Goal: Communication & Community: Answer question/provide support

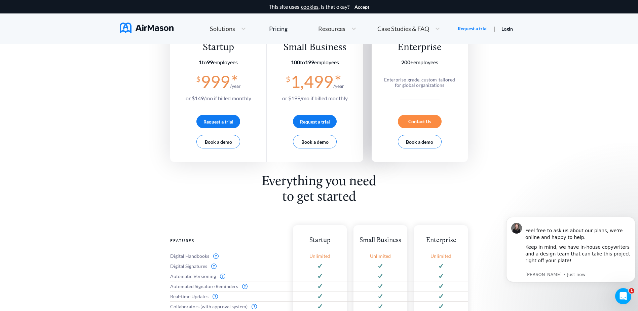
scroll to position [101, 0]
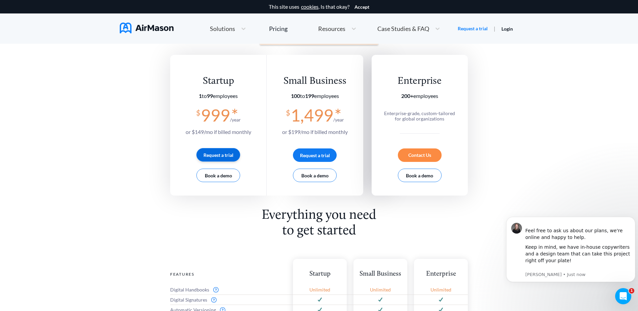
click at [221, 154] on button "Request a trial" at bounding box center [219, 154] width 44 height 13
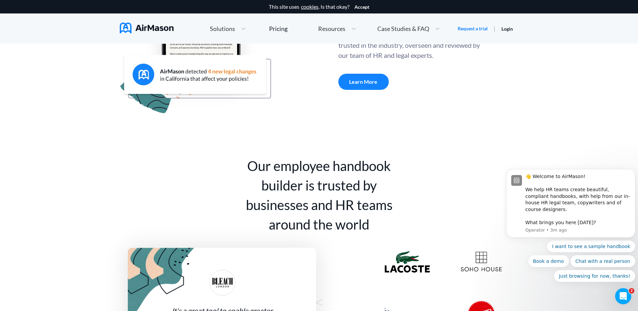
scroll to position [202, 0]
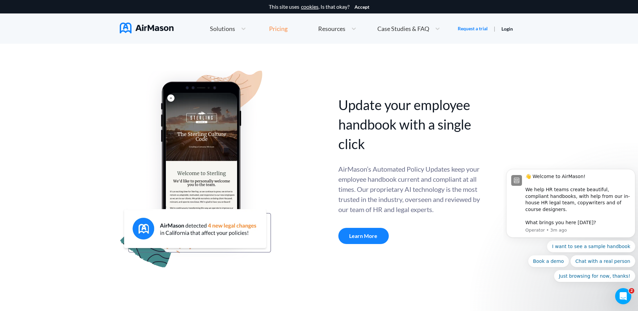
click at [286, 28] on div "Pricing" at bounding box center [278, 29] width 19 height 6
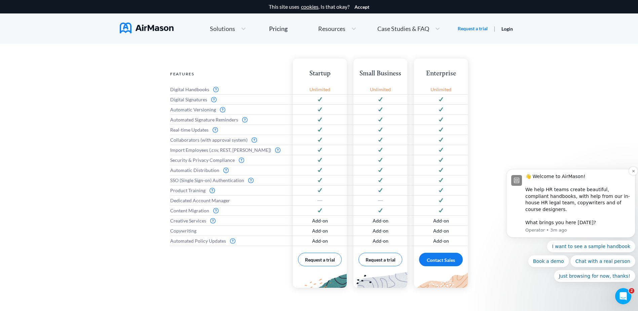
scroll to position [336, 0]
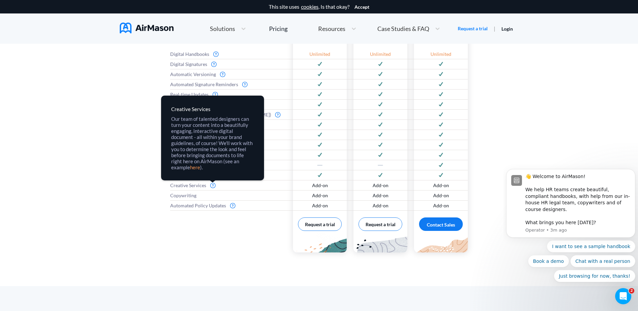
click at [213, 186] on img at bounding box center [212, 185] width 5 height 5
click at [0, 0] on link "here" at bounding box center [0, 0] width 0 height 0
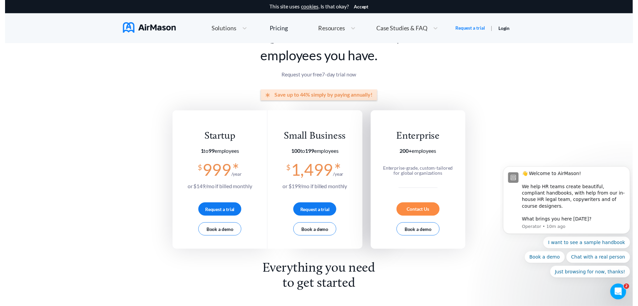
scroll to position [0, 0]
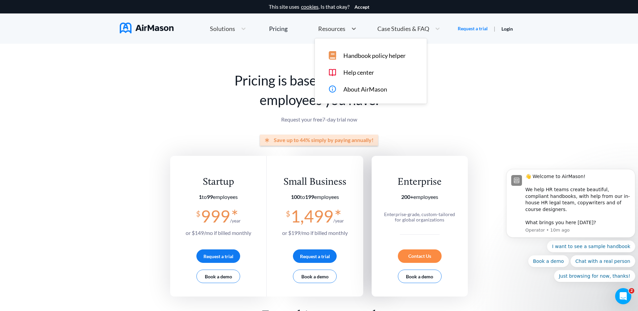
click at [330, 30] on span "Resources" at bounding box center [331, 29] width 27 height 6
click at [342, 52] on div "Handbook policy helper" at bounding box center [375, 55] width 95 height 8
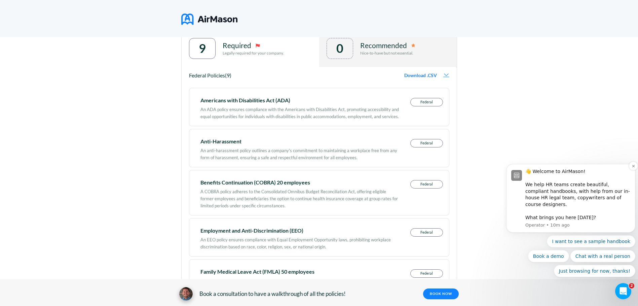
scroll to position [367, 0]
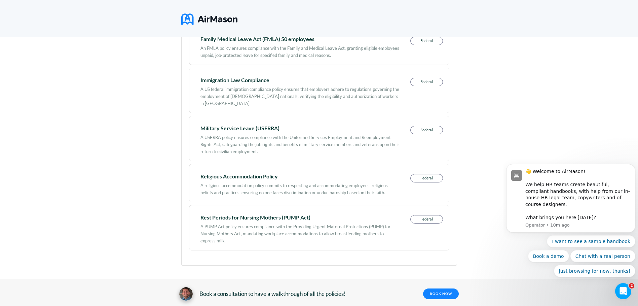
click at [625, 289] on icon "Open Intercom Messenger" at bounding box center [623, 291] width 11 height 11
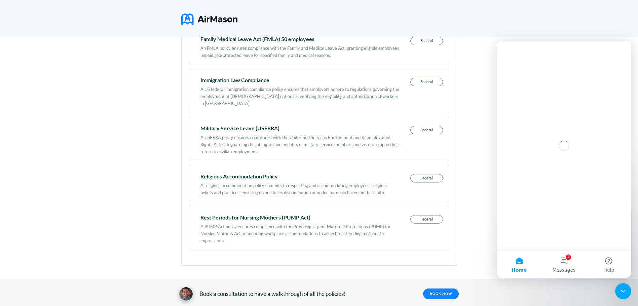
scroll to position [0, 0]
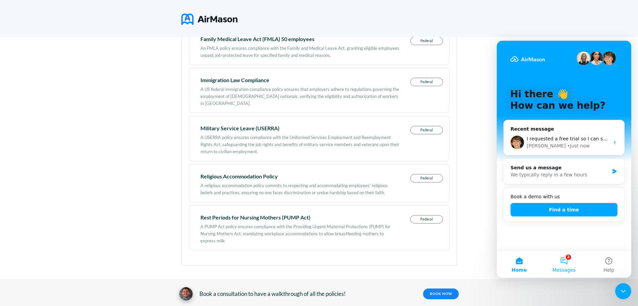
click at [566, 263] on button "2 Messages" at bounding box center [564, 264] width 45 height 27
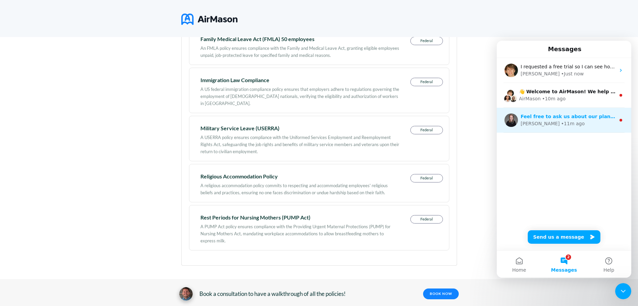
click at [569, 122] on div "Holly • 11m ago" at bounding box center [568, 123] width 95 height 7
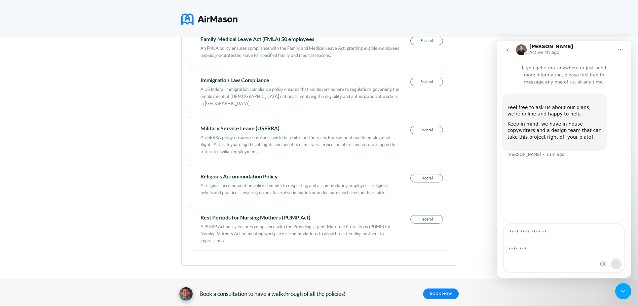
click at [508, 47] on icon "go back" at bounding box center [507, 49] width 5 height 5
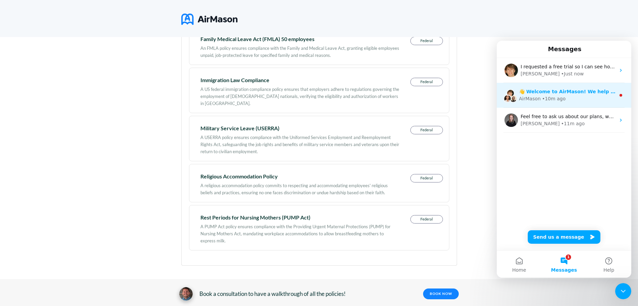
click at [546, 95] on div "• 10m ago" at bounding box center [554, 98] width 24 height 7
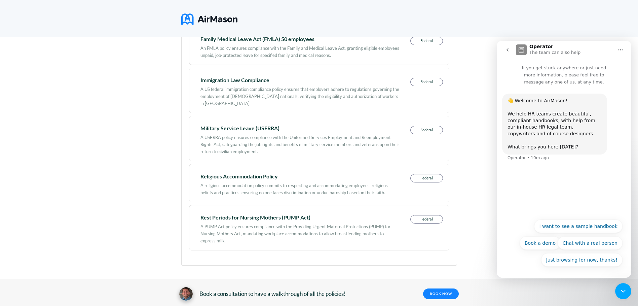
click at [506, 49] on icon "go back" at bounding box center [507, 49] width 5 height 5
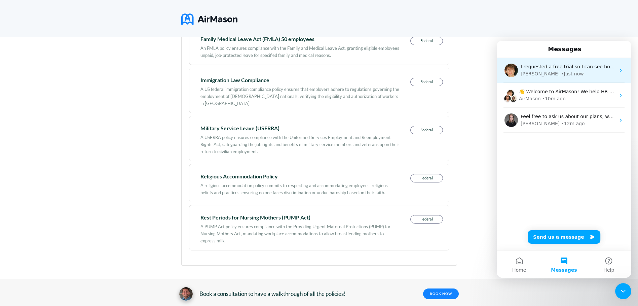
click at [561, 74] on div "• Just now" at bounding box center [572, 73] width 23 height 7
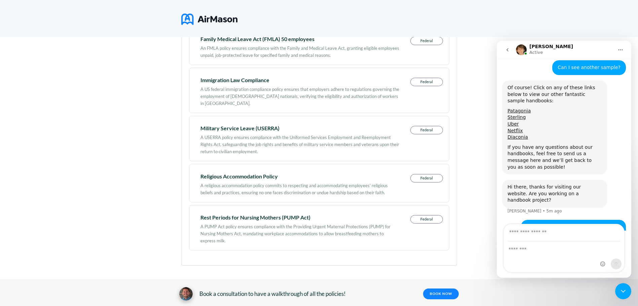
scroll to position [80, 0]
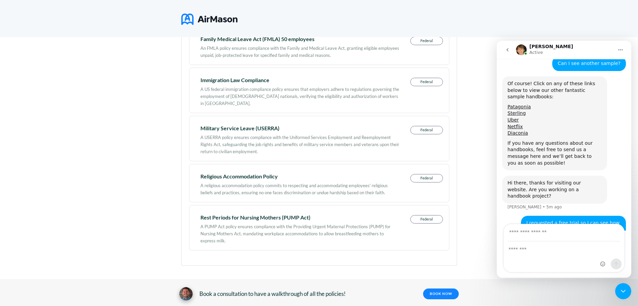
click at [539, 1] on div at bounding box center [319, 18] width 638 height 37
click at [505, 52] on icon "go back" at bounding box center [507, 49] width 5 height 5
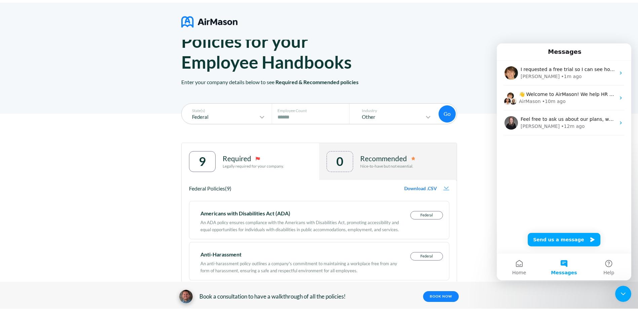
scroll to position [0, 0]
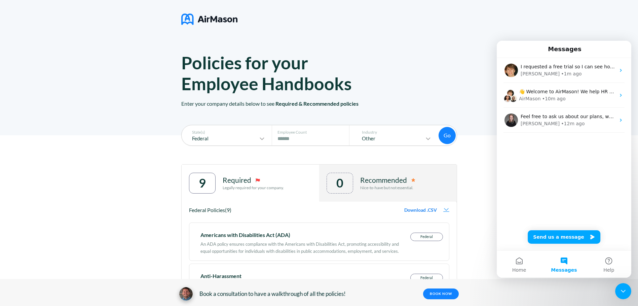
click at [224, 16] on img at bounding box center [209, 19] width 56 height 17
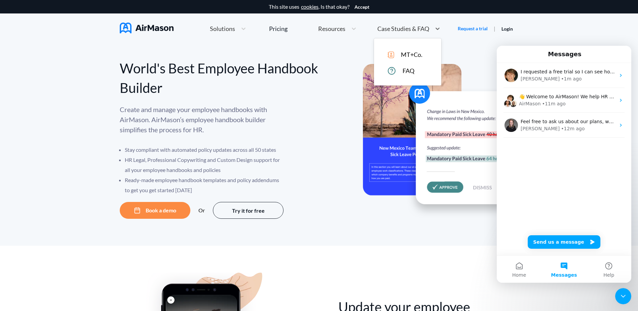
click at [396, 30] on span "Case Studies & FAQ" at bounding box center [404, 29] width 52 height 6
click at [404, 53] on span "MT+Co." at bounding box center [412, 54] width 22 height 7
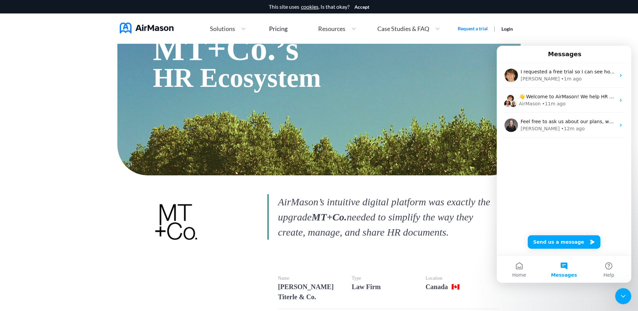
scroll to position [101, 0]
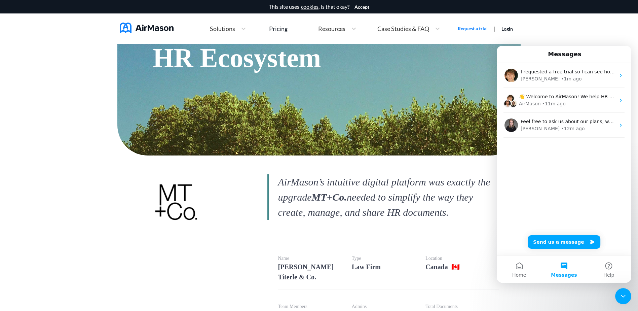
click at [599, 34] on div "This site uses cookies . Is that okay? Accept Home Employee Handbook Builder Au…" at bounding box center [319, 22] width 638 height 44
click at [573, 33] on div "This site uses cookies . Is that okay? Accept Home Employee Handbook Builder Au…" at bounding box center [319, 22] width 638 height 44
click at [563, 268] on button "Messages" at bounding box center [564, 269] width 45 height 27
click at [515, 273] on span "Home" at bounding box center [519, 275] width 14 height 5
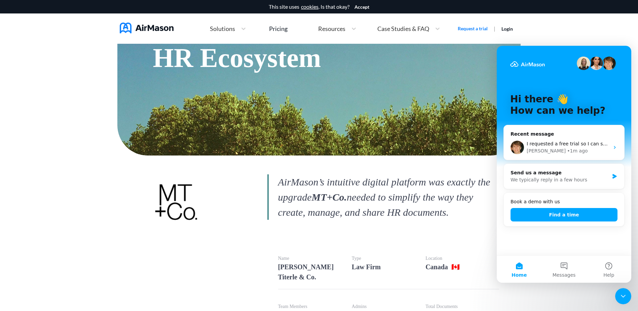
click at [551, 59] on div "Intercom messenger" at bounding box center [564, 63] width 108 height 13
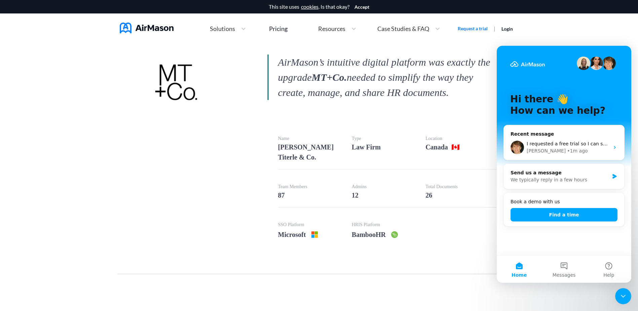
scroll to position [236, 0]
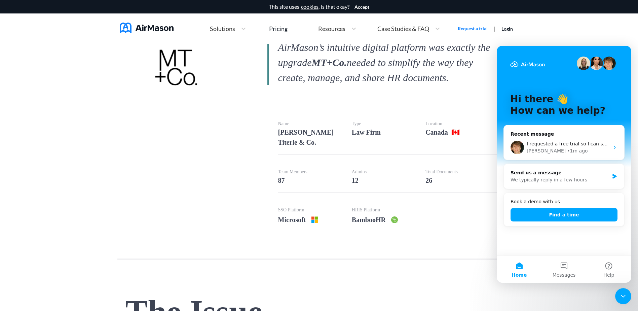
click at [417, 116] on div "Type Law Firm" at bounding box center [389, 131] width 74 height 48
click at [617, 146] on icon "Intercom messenger" at bounding box center [614, 147] width 5 height 5
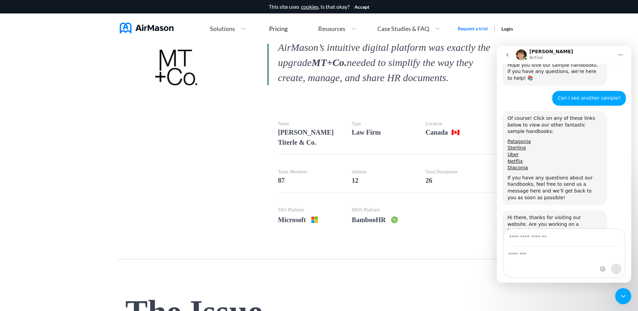
scroll to position [80, 0]
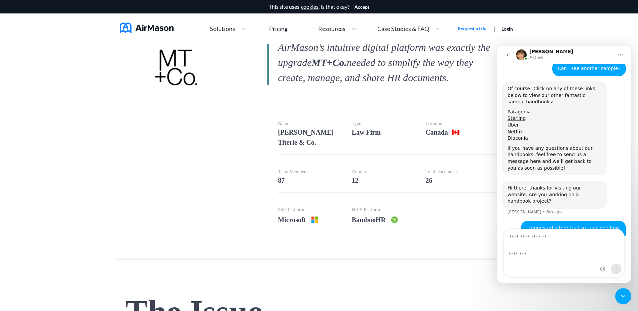
click at [620, 51] on button "Home" at bounding box center [620, 54] width 13 height 13
click at [590, 42] on div "This site uses cookies . Is that okay? Accept Home Employee Handbook Builder Au…" at bounding box center [319, 22] width 638 height 44
click at [432, 199] on div "Name Miller Titerle & Co. Type Law Firm Location Canada 🇨🇦 Team Members 87 Admi…" at bounding box center [388, 169] width 221 height 125
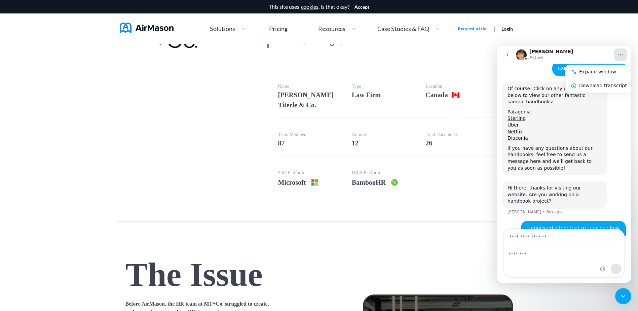
scroll to position [404, 0]
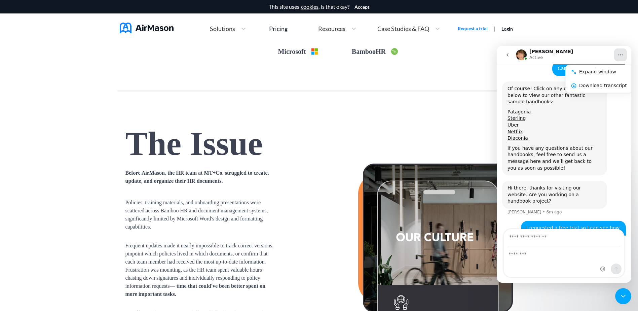
drag, startPoint x: 428, startPoint y: 79, endPoint x: 488, endPoint y: 57, distance: 64.1
click at [507, 52] on icon "go back" at bounding box center [507, 54] width 5 height 5
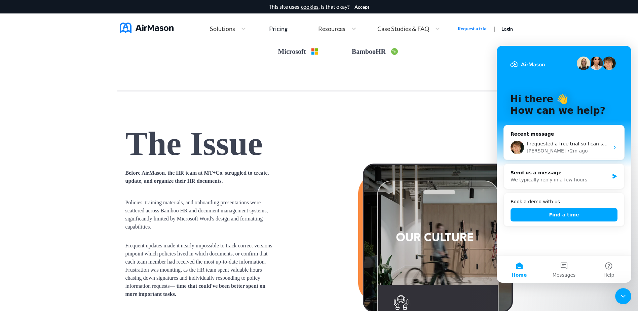
click at [382, 151] on h1 "The Issue" at bounding box center [320, 143] width 388 height 50
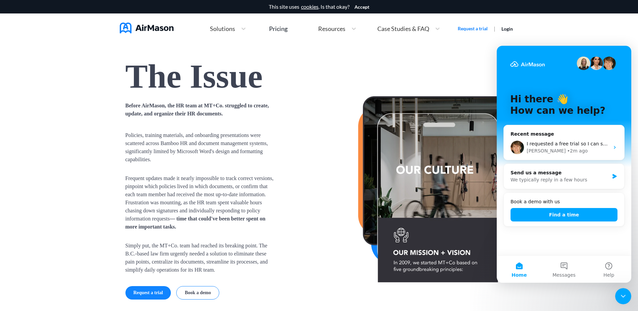
scroll to position [538, 0]
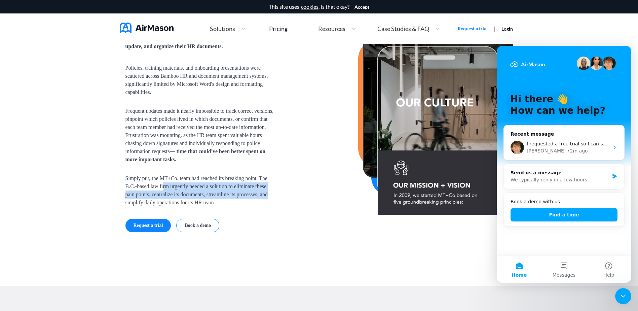
drag, startPoint x: 163, startPoint y: 177, endPoint x: 281, endPoint y: 185, distance: 118.4
click at [281, 185] on div "Before AirMason, the HR team at MT+Co. struggled to create, update, and organiz…" at bounding box center [320, 133] width 388 height 198
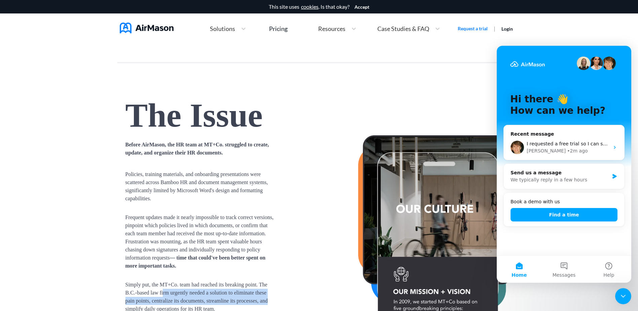
scroll to position [505, 0]
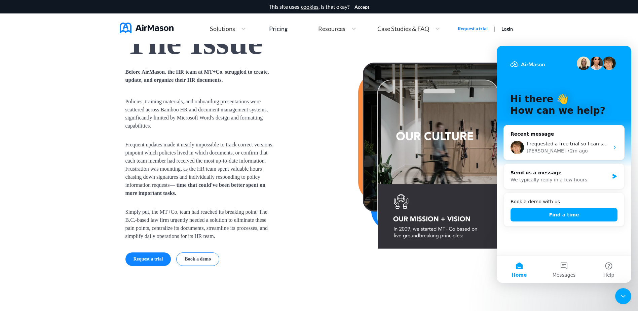
click at [291, 179] on div "Before AirMason, the HR team at MT+Co. struggled to create, update, and organiz…" at bounding box center [320, 167] width 388 height 198
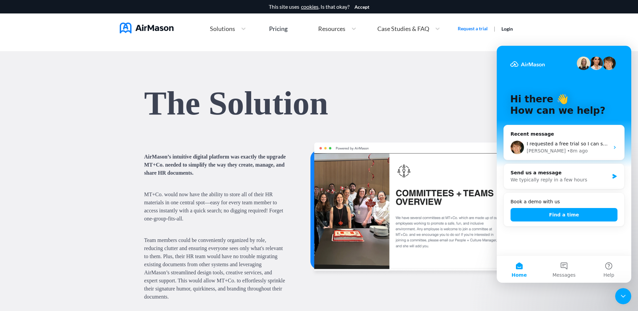
scroll to position [774, 0]
click at [619, 298] on div "Close Intercom Messenger" at bounding box center [623, 296] width 16 height 16
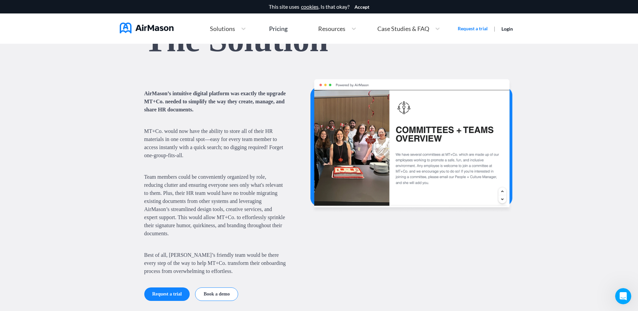
scroll to position [841, 0]
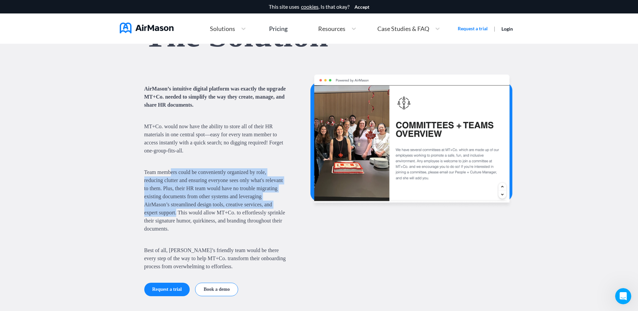
drag, startPoint x: 170, startPoint y: 161, endPoint x: 177, endPoint y: 201, distance: 40.7
click at [177, 201] on span "Team members could be conveniently organized by role, reducing clutter and ensu…" at bounding box center [215, 200] width 142 height 65
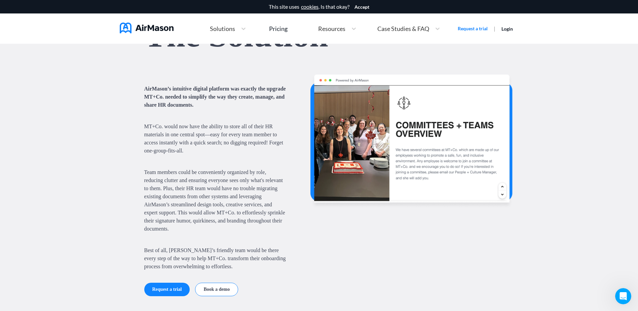
drag, startPoint x: 177, startPoint y: 201, endPoint x: 171, endPoint y: 228, distance: 27.8
click at [171, 228] on div "AirMason’s intuitive digital platform was exactly the upgrade MT+Co. needed to …" at bounding box center [215, 190] width 142 height 211
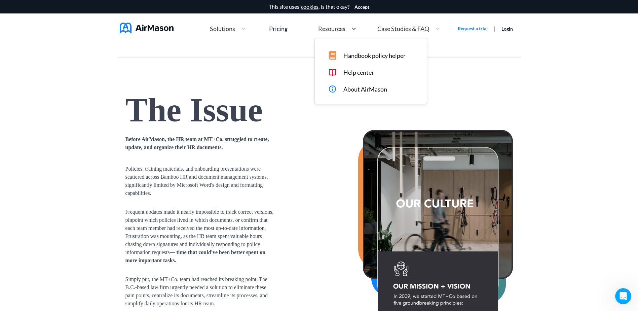
scroll to position [140, 0]
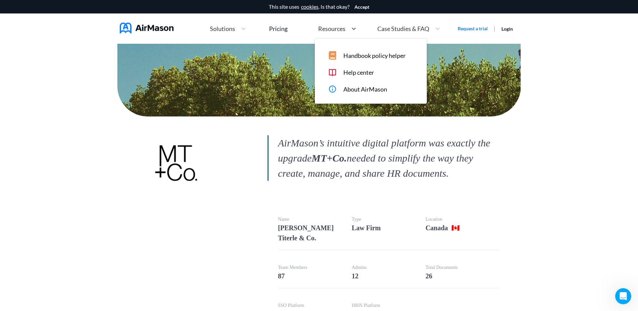
click at [334, 27] on span "Resources" at bounding box center [331, 29] width 27 height 6
click at [354, 92] on span "About AirMason" at bounding box center [366, 89] width 44 height 7
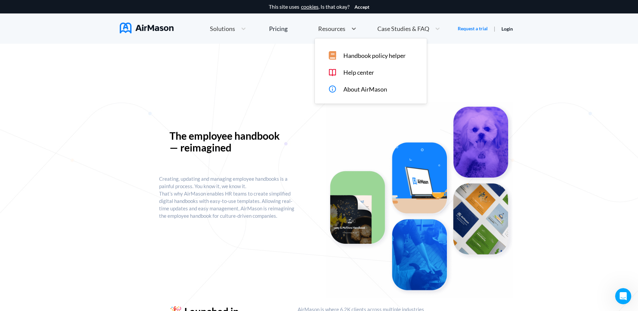
click at [330, 32] on div "Resources" at bounding box center [331, 29] width 33 height 8
click at [338, 70] on div "Help center" at bounding box center [375, 72] width 95 height 8
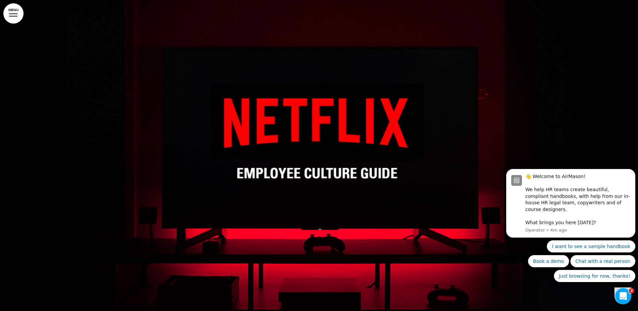
drag, startPoint x: 516, startPoint y: 144, endPoint x: 1022, endPoint y: 270, distance: 520.5
click at [516, 144] on body "👋 Welcome to AirMason! We help HR teams create beautiful, compliant handbooks, …" at bounding box center [570, 209] width 129 height 164
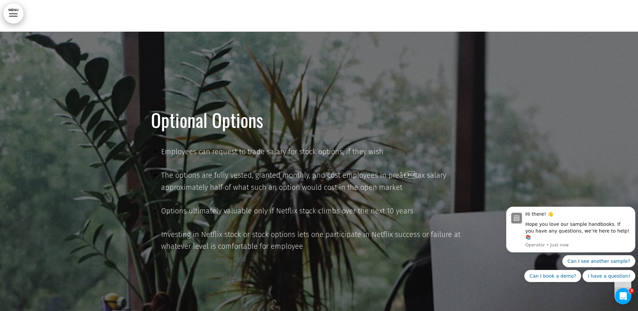
scroll to position [12623, 0]
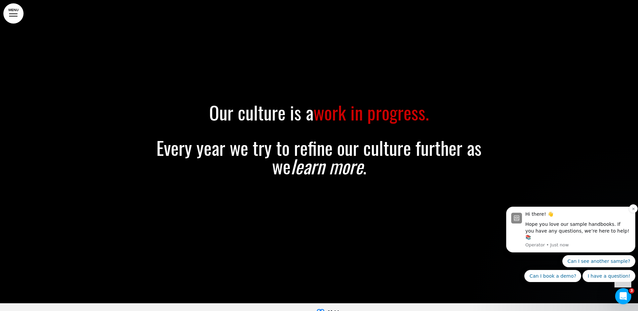
click at [609, 236] on div "Hope you love our sample handbooks. If you have any questions, we’re here to he…" at bounding box center [578, 231] width 105 height 20
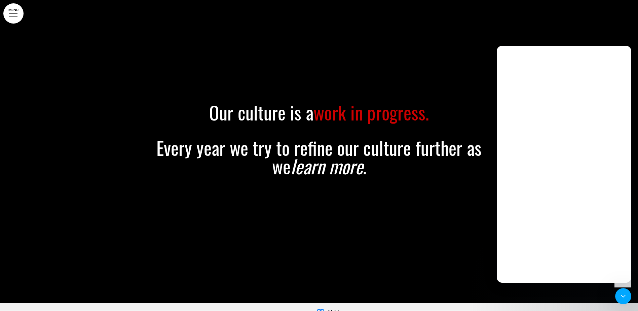
scroll to position [0, 0]
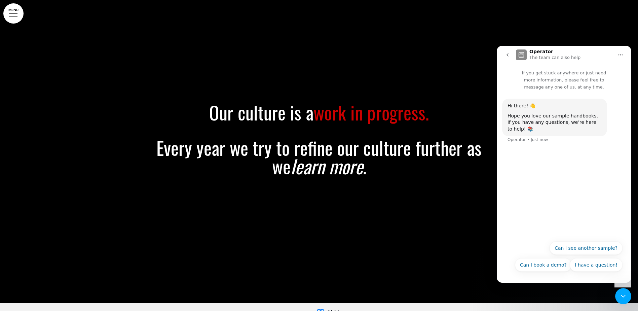
click at [443, 199] on div "Our culture is a work in progress. Every year we try to refine our culture furt…" at bounding box center [319, 148] width 336 height 140
click at [601, 249] on button "Can I see another sample?" at bounding box center [586, 247] width 73 height 13
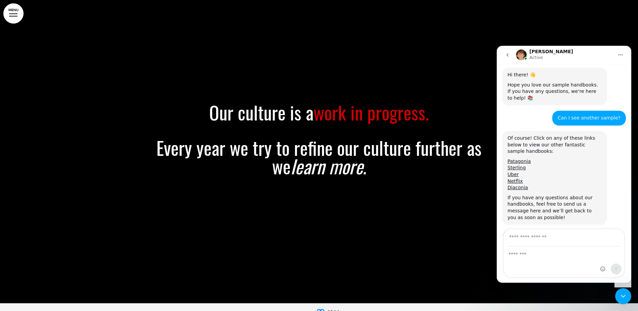
scroll to position [80, 0]
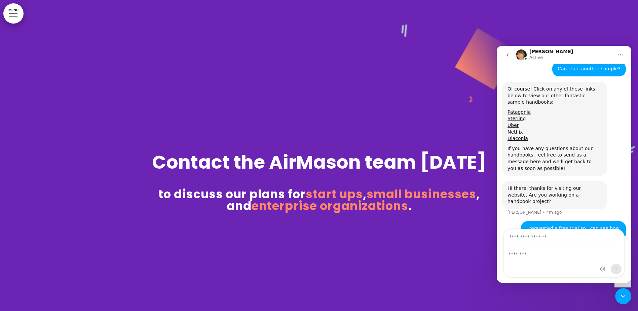
scroll to position [80, 0]
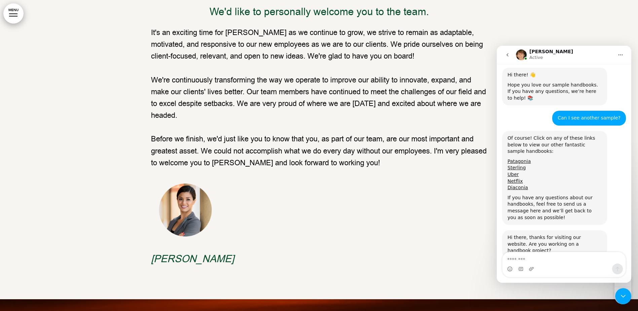
scroll to position [370, 0]
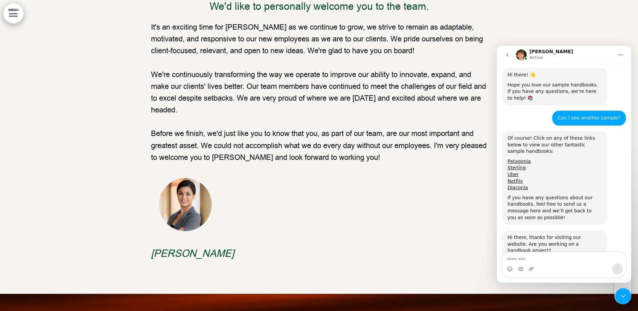
click at [314, 104] on p "We're continuously transforming the way we operate to improve our ability to in…" at bounding box center [319, 92] width 336 height 47
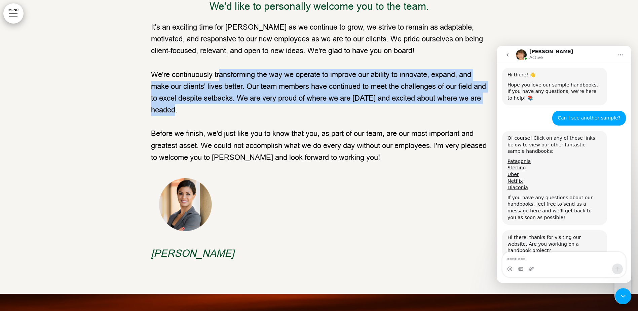
drag, startPoint x: 220, startPoint y: 72, endPoint x: 220, endPoint y: 110, distance: 38.4
click at [220, 110] on p "We're continuously transforming the way we operate to improve our ability to in…" at bounding box center [319, 92] width 336 height 47
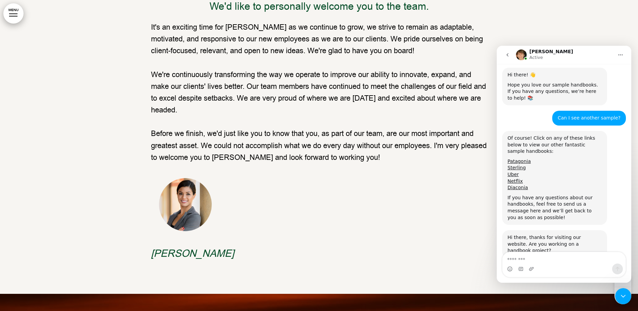
drag, startPoint x: 220, startPoint y: 110, endPoint x: 334, endPoint y: 158, distance: 123.5
click at [334, 158] on p "Before we finish, we'd just like you to know that you, as part of our team, are…" at bounding box center [319, 146] width 336 height 36
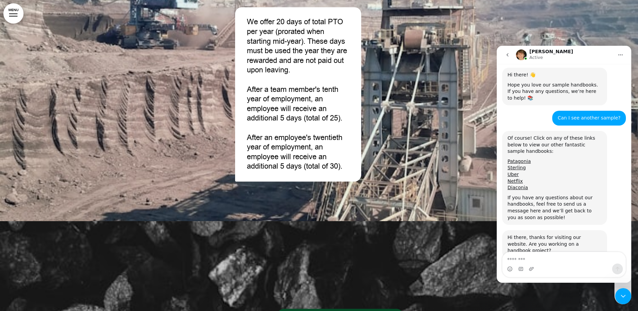
scroll to position [6830, 0]
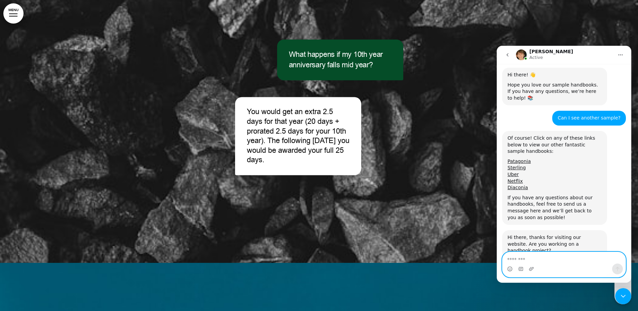
click at [559, 256] on textarea "Message…" at bounding box center [564, 257] width 123 height 11
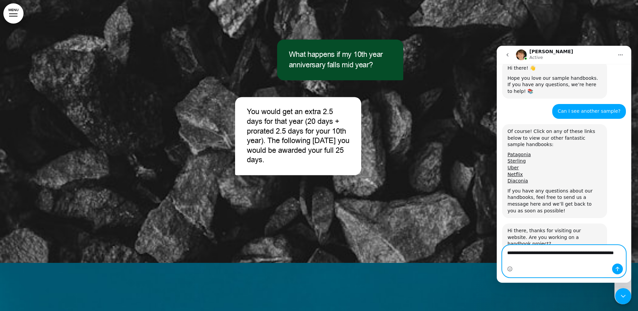
type textarea "**********"
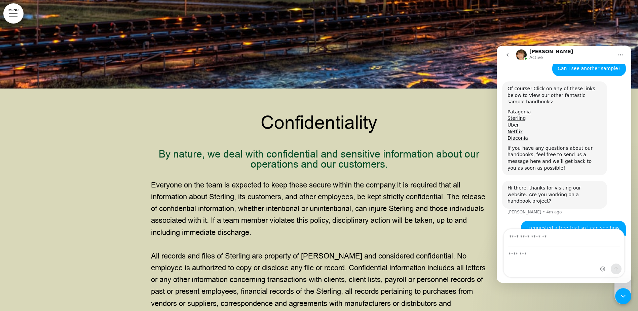
scroll to position [7201, 0]
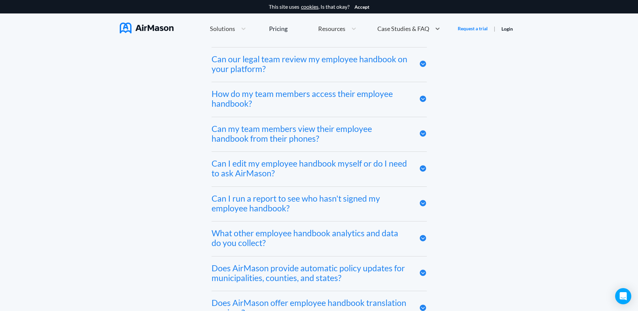
scroll to position [3441, 0]
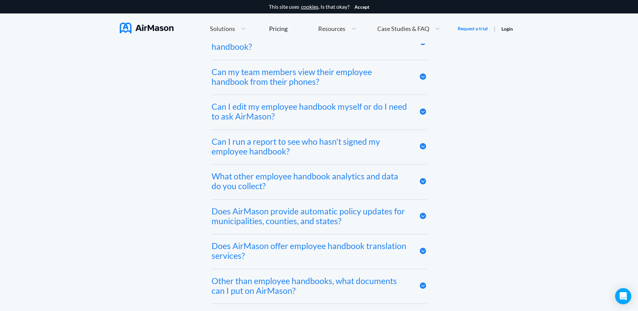
click at [322, 112] on div "Can I edit my employee handbook myself or do I need to ask AirMason?" at bounding box center [311, 112] width 198 height 20
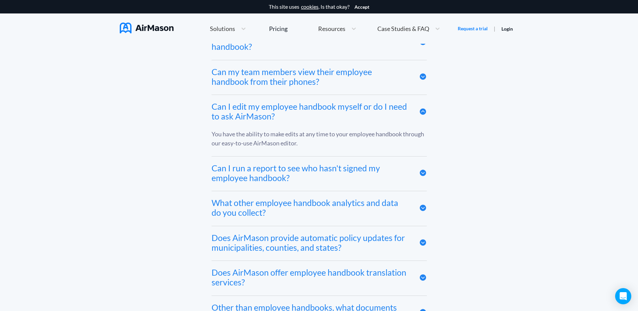
click at [322, 112] on div "Can I edit my employee handbook myself or do I need to ask AirMason?" at bounding box center [311, 112] width 198 height 20
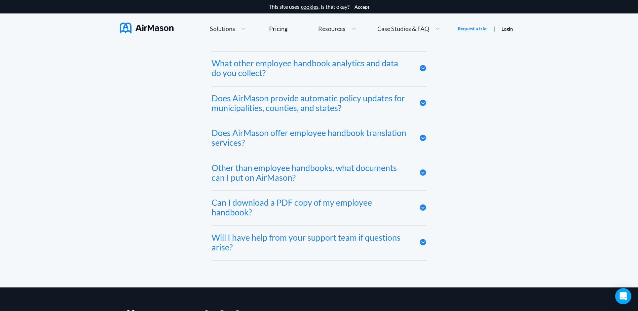
scroll to position [3542, 0]
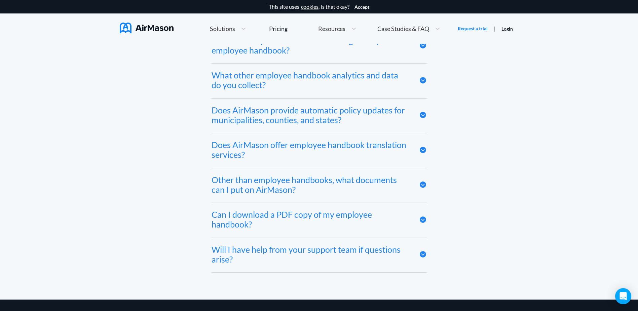
click at [335, 89] on div "What other employee handbook analytics and data do you collect?" at bounding box center [311, 80] width 198 height 20
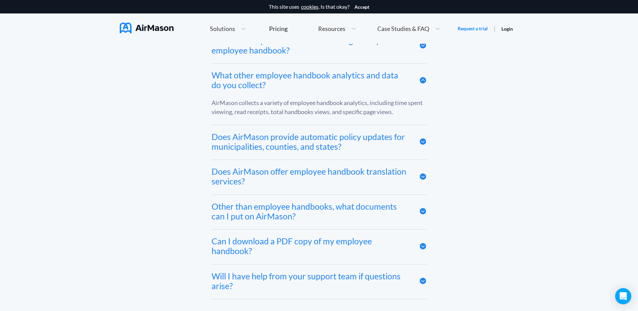
click at [393, 98] on div "What other employee handbook analytics and data do you collect?" at bounding box center [319, 81] width 215 height 35
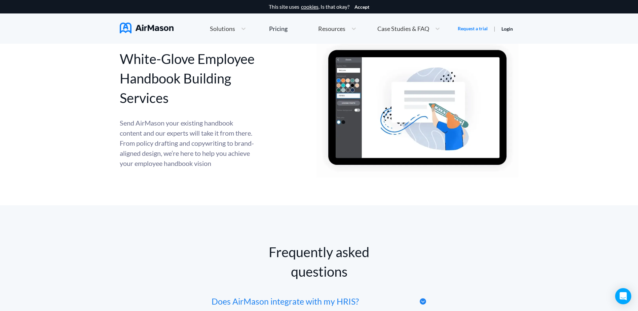
scroll to position [2740, 0]
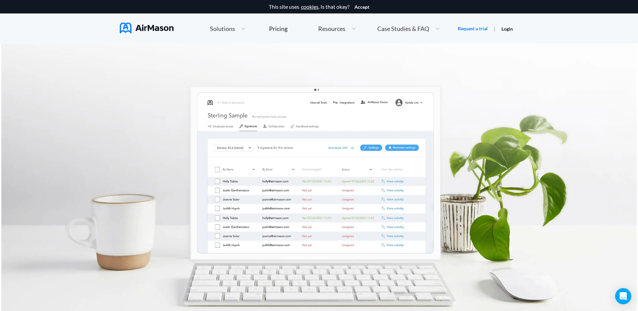
click at [234, 31] on span "Solutions" at bounding box center [222, 29] width 25 height 6
click at [258, 52] on span "Employee Handbook Builder" at bounding box center [268, 54] width 75 height 7
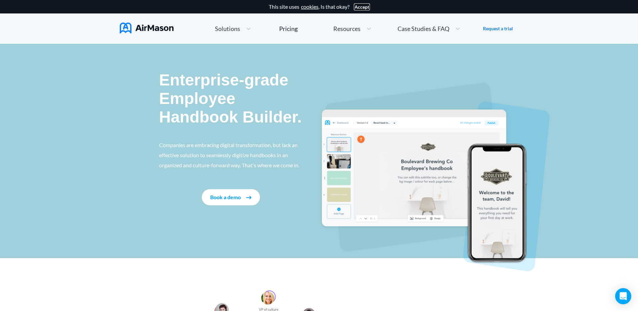
click at [365, 7] on button "Accept" at bounding box center [362, 6] width 15 height 5
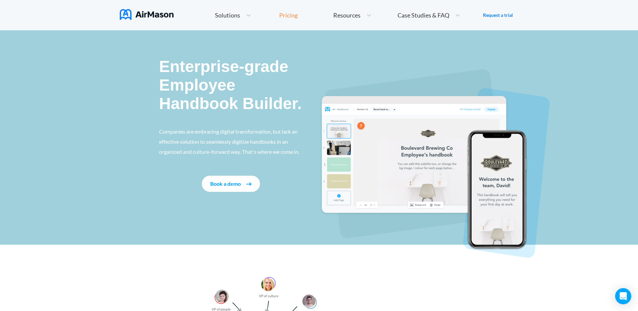
click at [291, 16] on div "Pricing" at bounding box center [288, 15] width 19 height 6
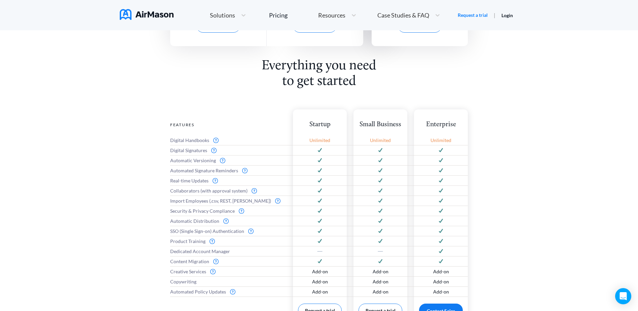
scroll to position [236, 0]
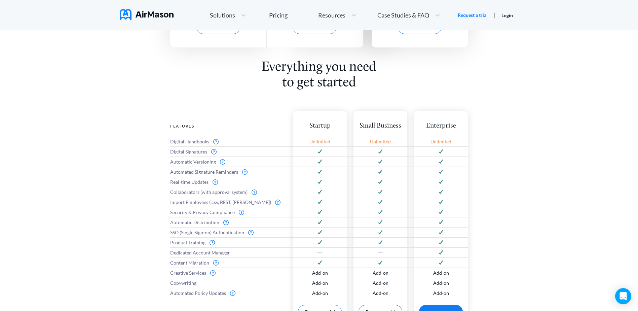
click at [136, 249] on div "Everything you need to get started Features Digital Handbooks Digital Signature…" at bounding box center [319, 217] width 638 height 314
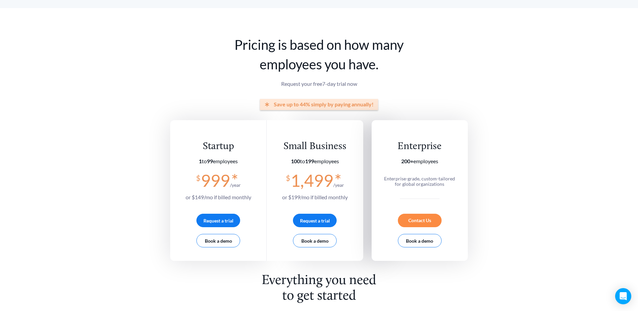
scroll to position [0, 0]
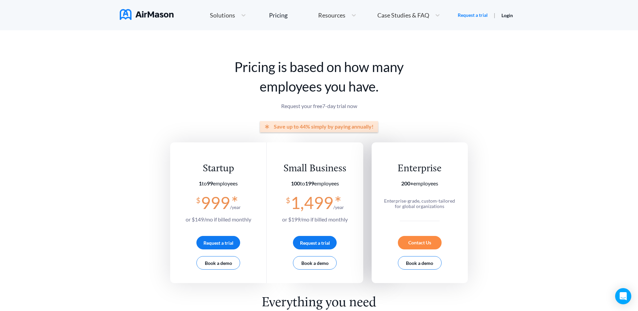
click at [225, 16] on span "Solutions" at bounding box center [222, 15] width 25 height 6
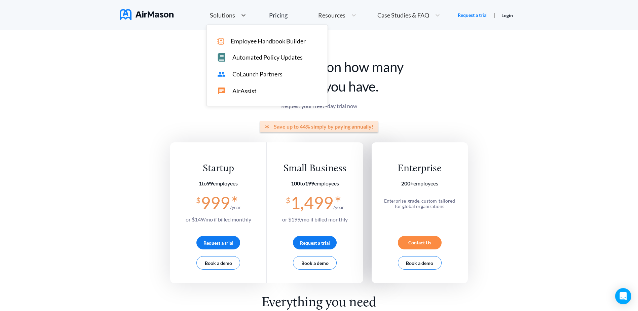
click at [343, 14] on span "Resources" at bounding box center [331, 15] width 27 height 6
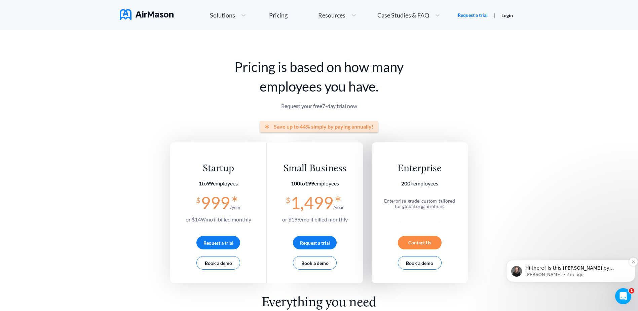
click at [591, 272] on p "Holly • 4m ago" at bounding box center [577, 275] width 102 height 6
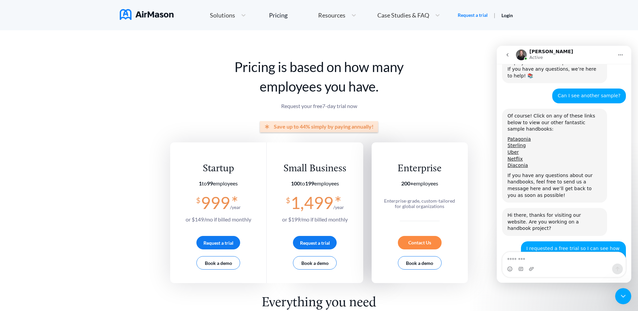
scroll to position [88, 0]
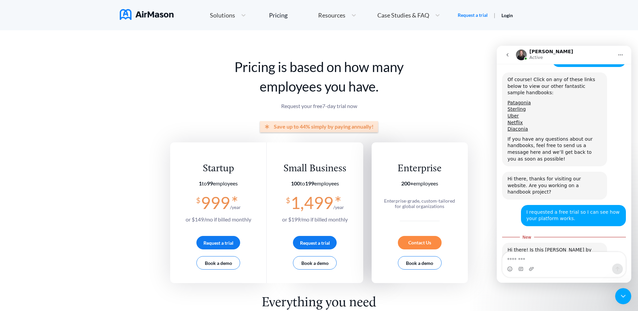
click at [539, 258] on textarea "Message…" at bounding box center [564, 257] width 123 height 11
type textarea "***"
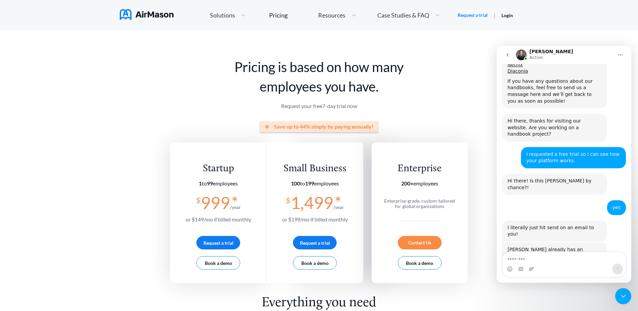
scroll to position [153, 0]
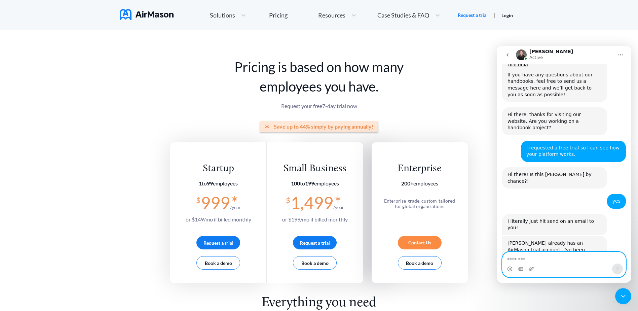
click at [584, 255] on textarea "Message…" at bounding box center [564, 257] width 123 height 11
type textarea "**********"
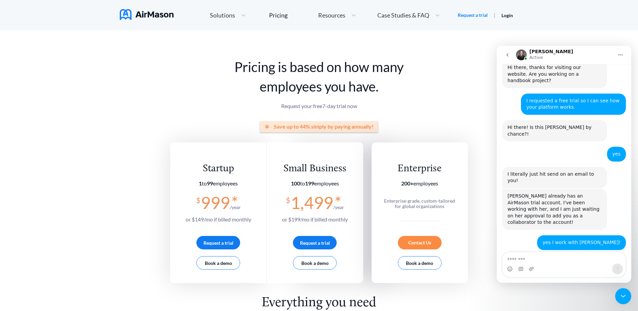
scroll to position [200, 0]
click at [523, 258] on textarea "Message…" at bounding box center [564, 257] width 123 height 11
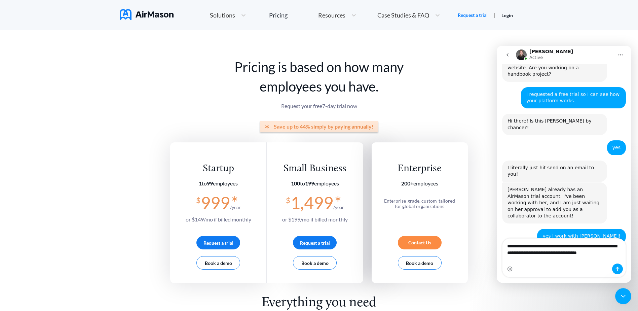
scroll to position [213, 0]
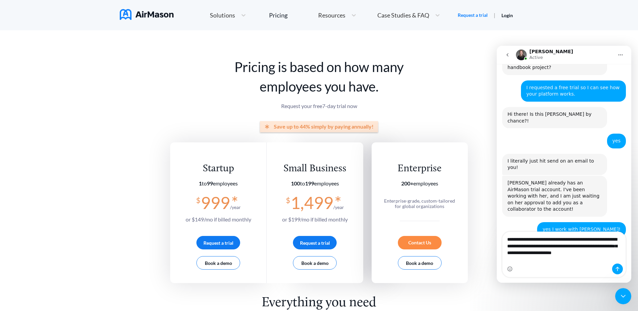
type textarea "**********"
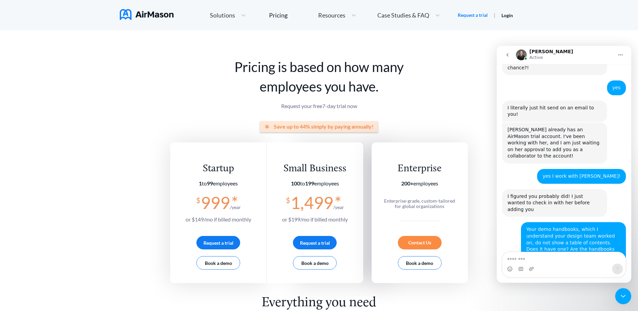
scroll to position [266, 0]
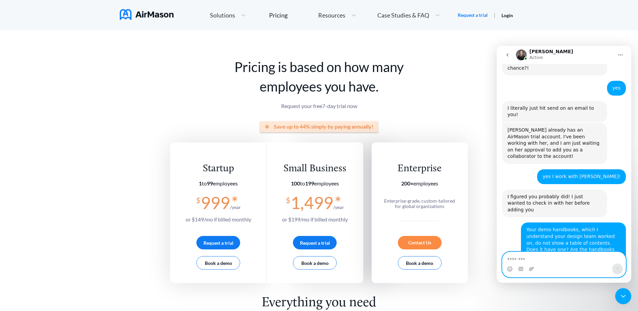
click at [531, 258] on textarea "Message…" at bounding box center [564, 257] width 123 height 11
type textarea "****"
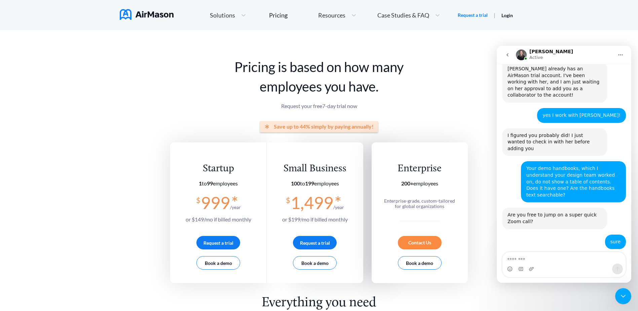
scroll to position [326, 0]
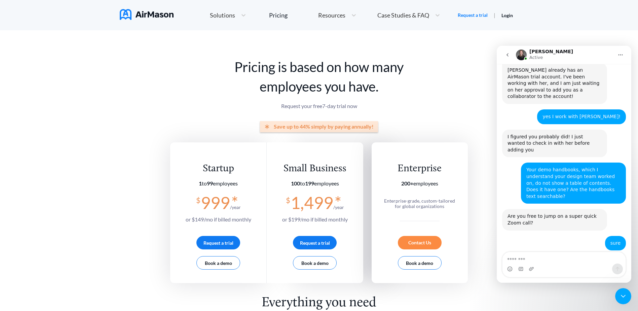
click at [565, 260] on link "[URL][DOMAIN_NAME][SECURITY_DATA]" at bounding box center [549, 266] width 83 height 12
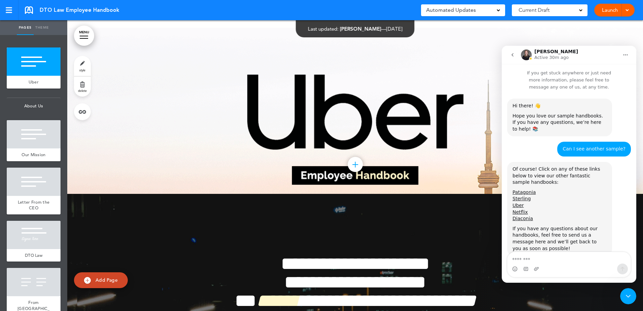
scroll to position [326, 0]
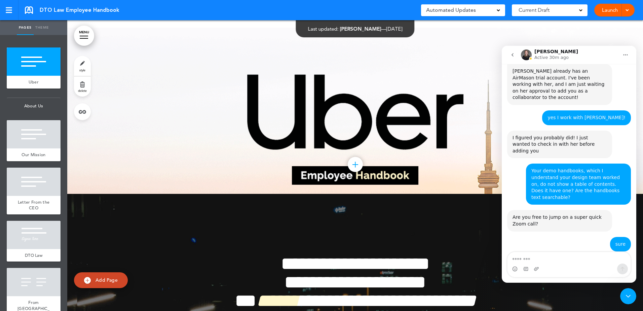
click at [85, 37] on link "MENU" at bounding box center [84, 36] width 20 height 20
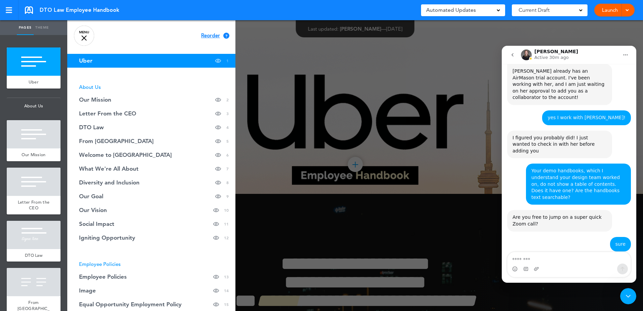
drag, startPoint x: 277, startPoint y: 64, endPoint x: 96, endPoint y: 46, distance: 182.0
click at [277, 63] on div at bounding box center [388, 155] width 643 height 311
